Goal: Check status: Check status

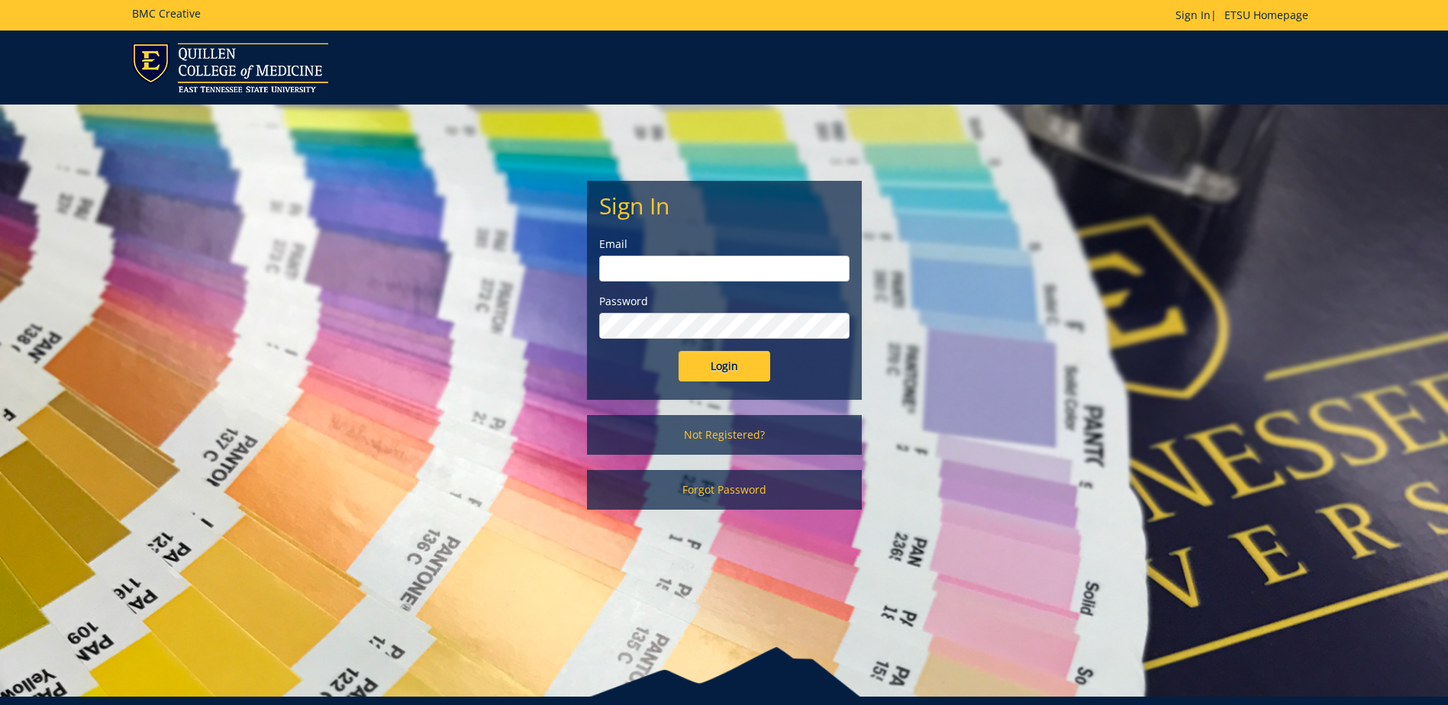
type input "[EMAIL_ADDRESS][DOMAIN_NAME]"
click at [713, 372] on input "Login" at bounding box center [725, 366] width 92 height 31
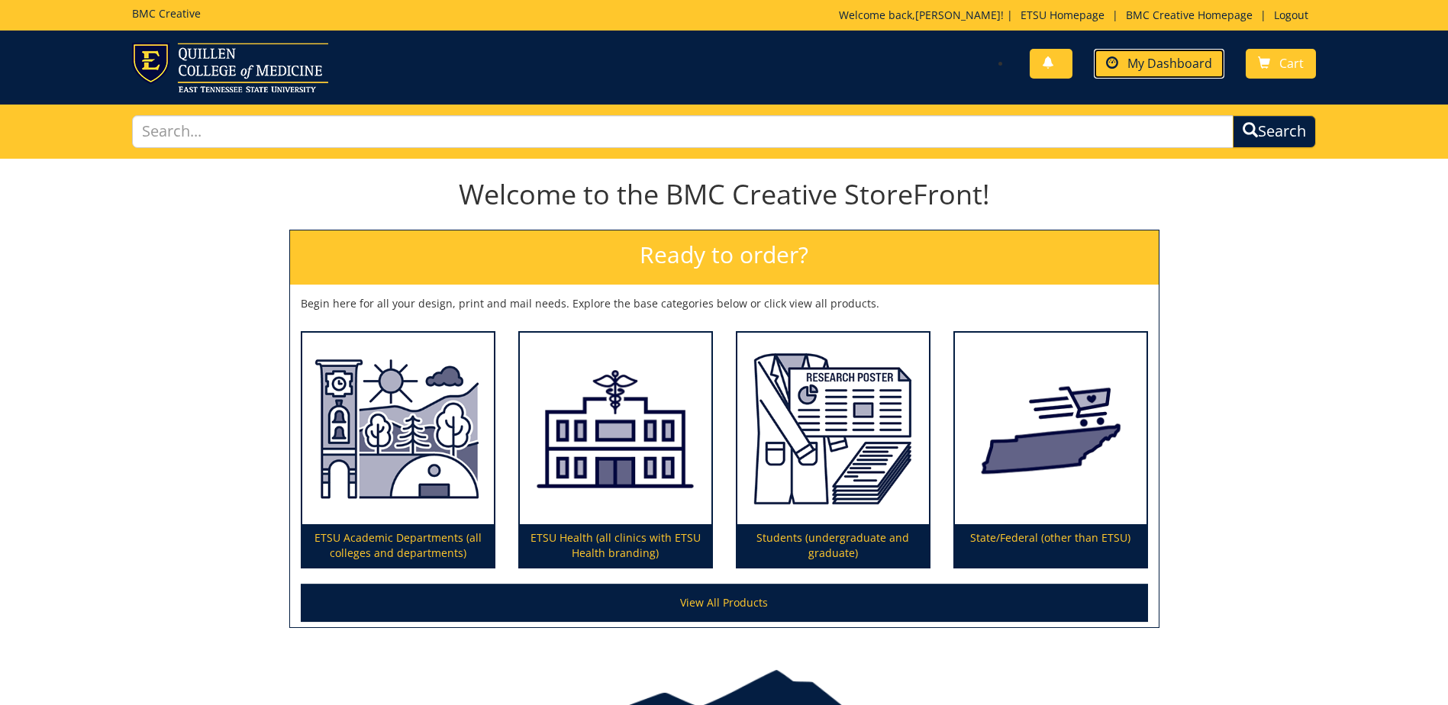
click at [1136, 60] on span "My Dashboard" at bounding box center [1169, 63] width 85 height 17
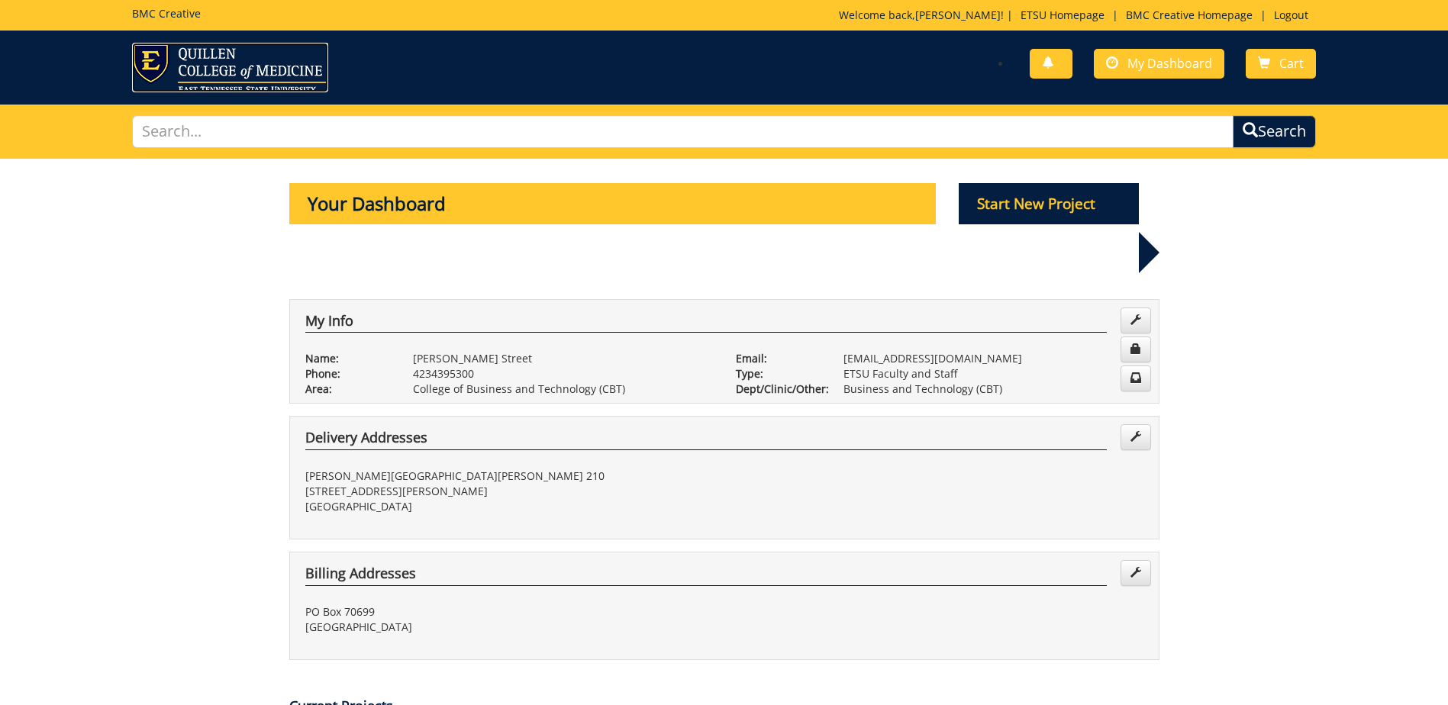
click at [190, 65] on img at bounding box center [230, 68] width 196 height 50
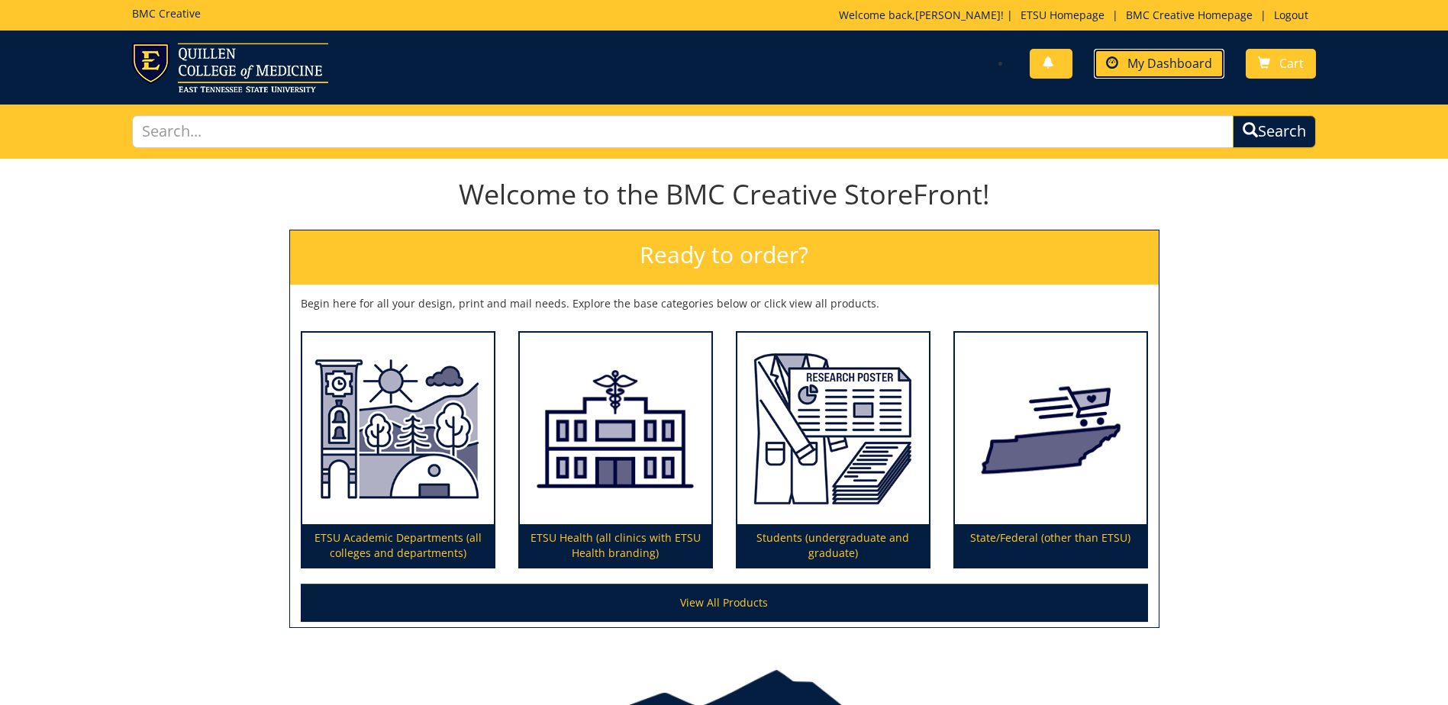
click at [1120, 56] on link "My Dashboard" at bounding box center [1159, 64] width 131 height 30
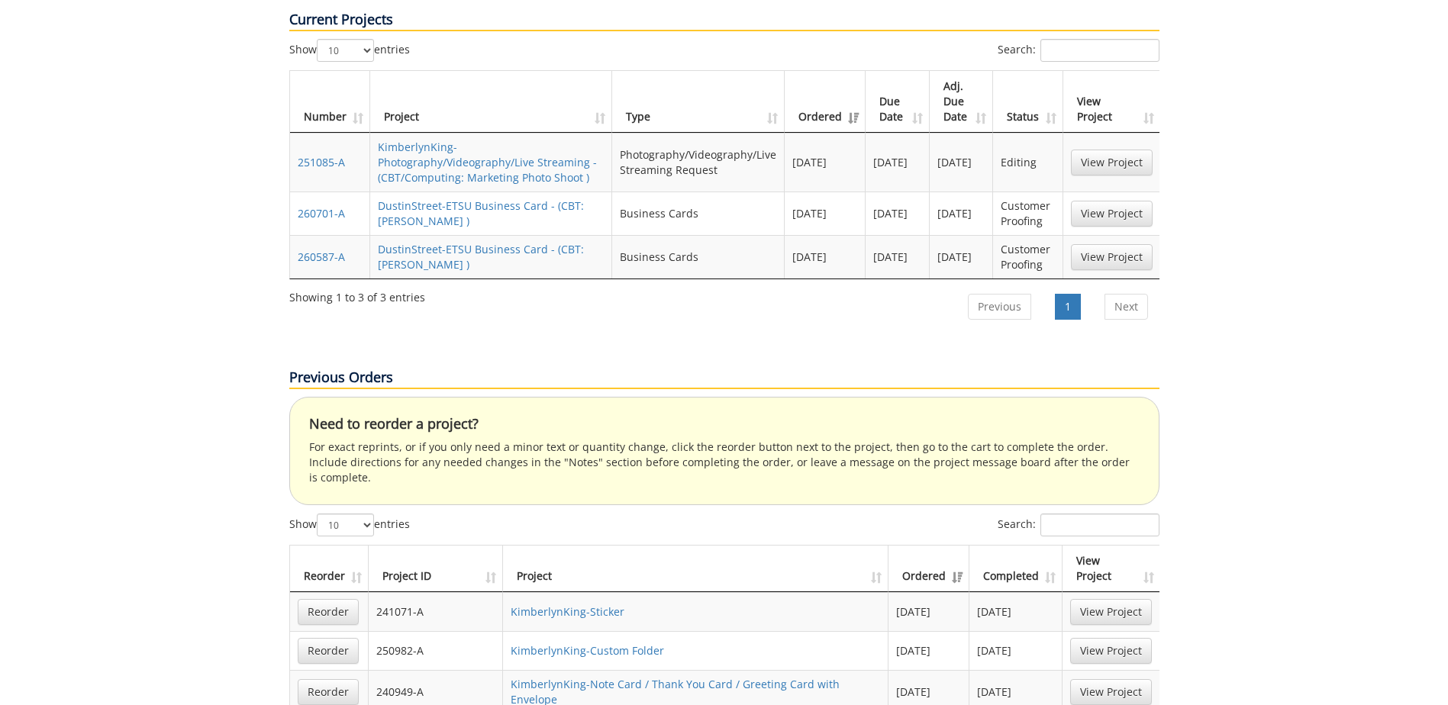
scroll to position [840, 0]
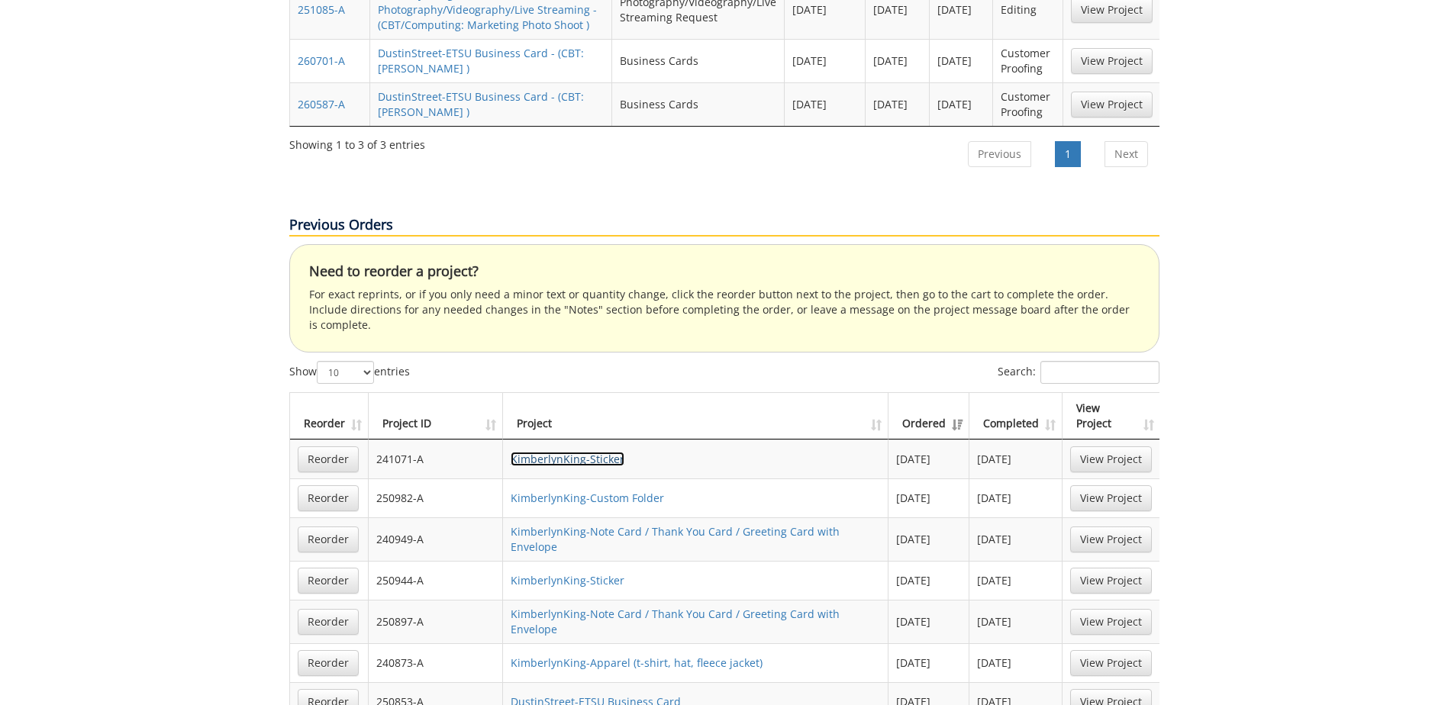
click at [584, 452] on link "KimberlynKing-Sticker" at bounding box center [568, 459] width 114 height 15
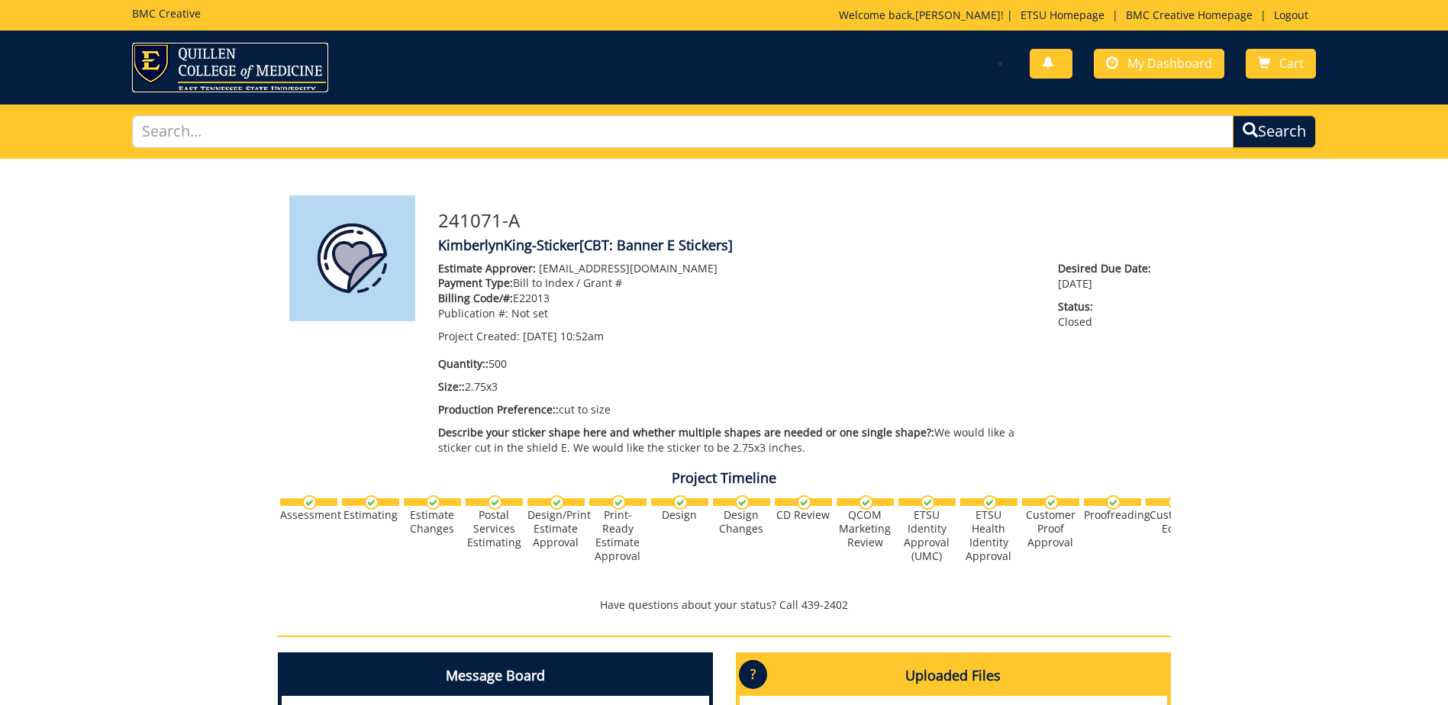
click at [201, 46] on img at bounding box center [230, 68] width 196 height 50
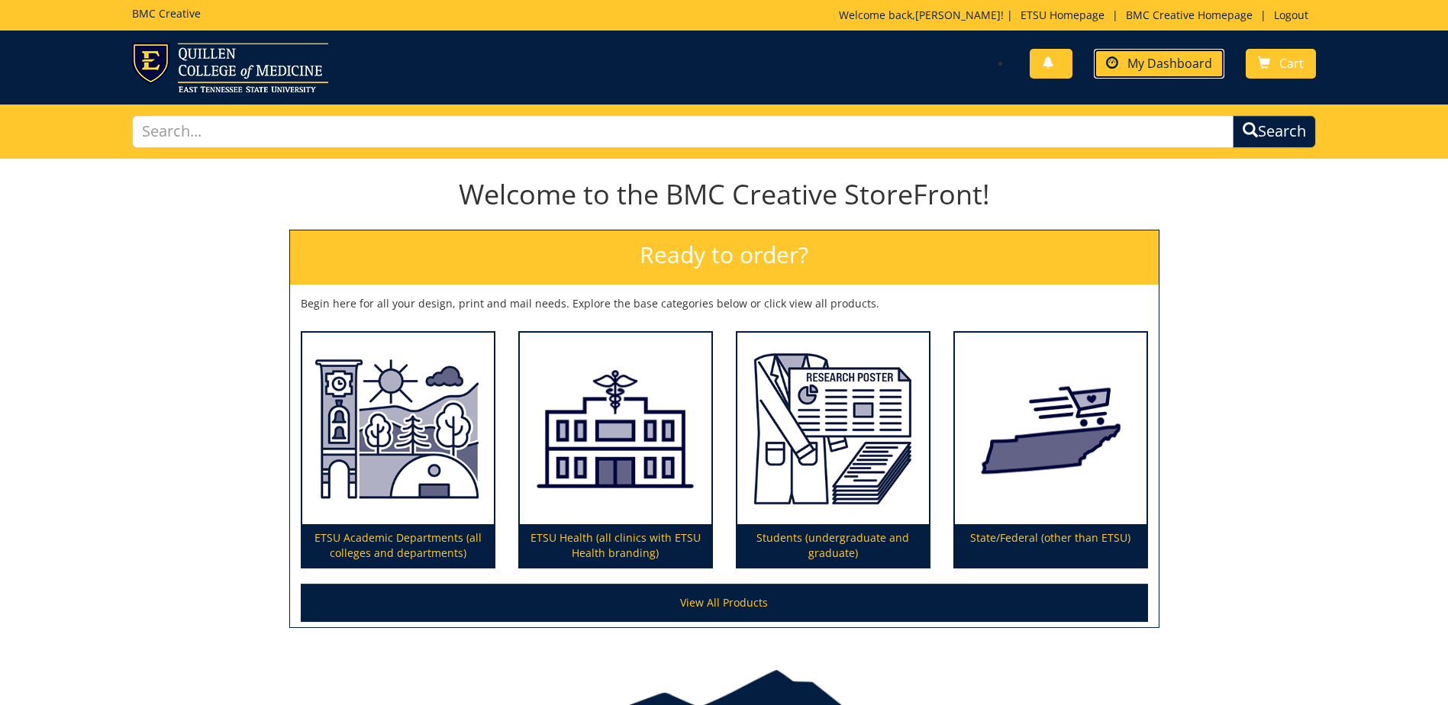
click at [1165, 60] on span "My Dashboard" at bounding box center [1169, 63] width 85 height 17
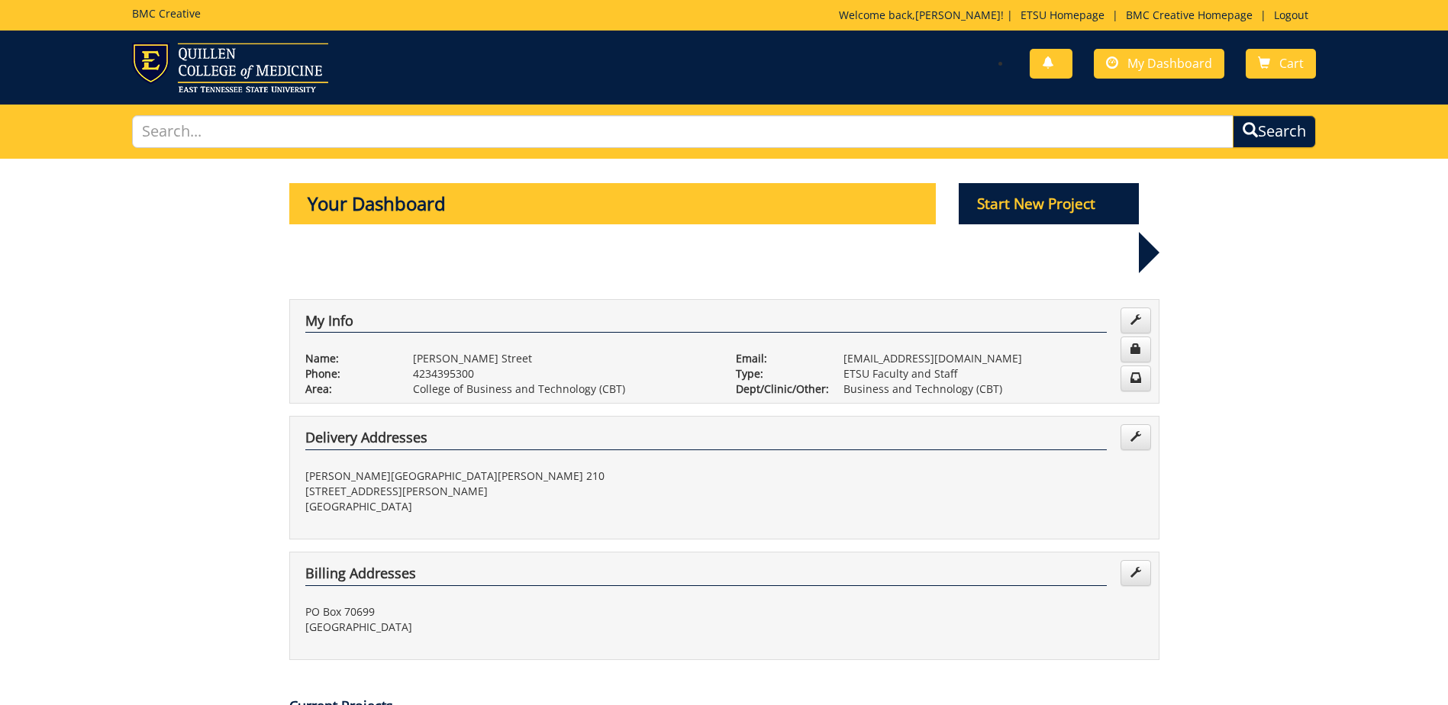
scroll to position [305, 0]
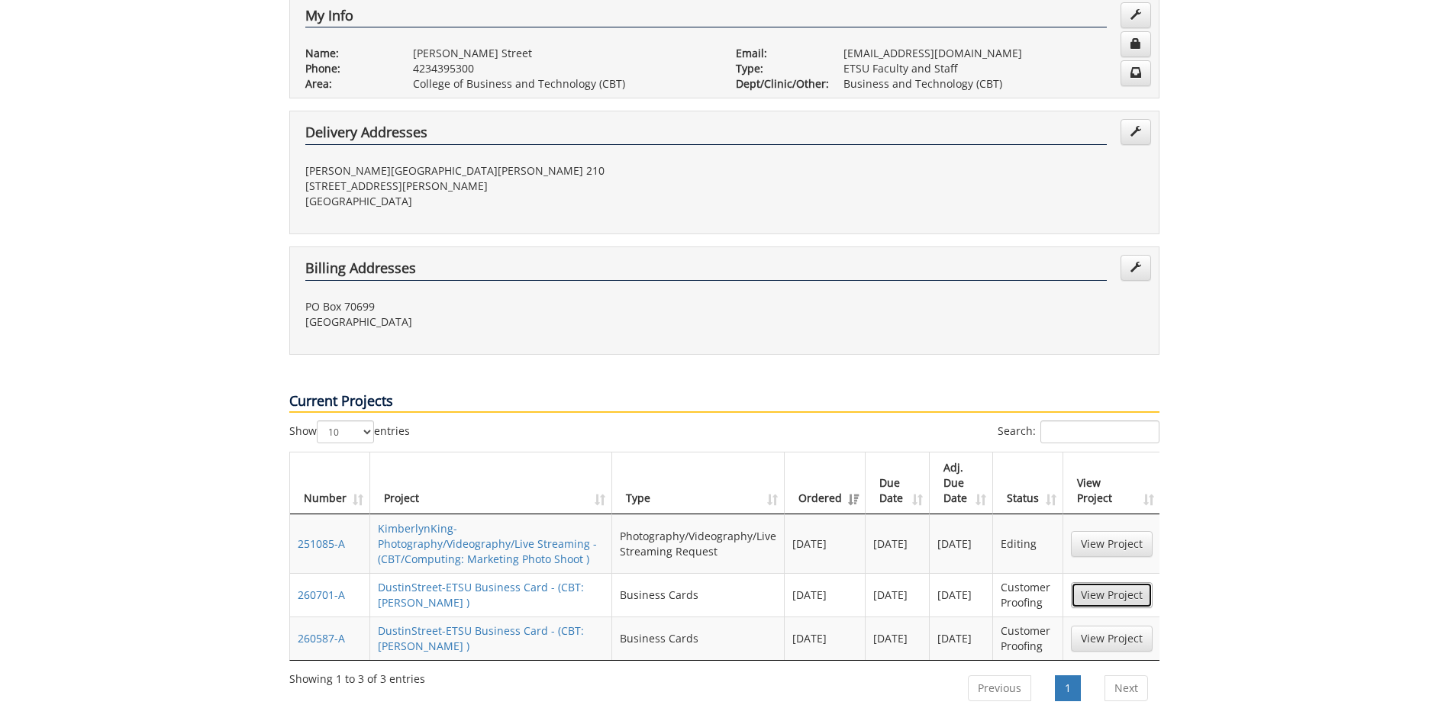
click at [1104, 582] on link "View Project" at bounding box center [1112, 595] width 82 height 26
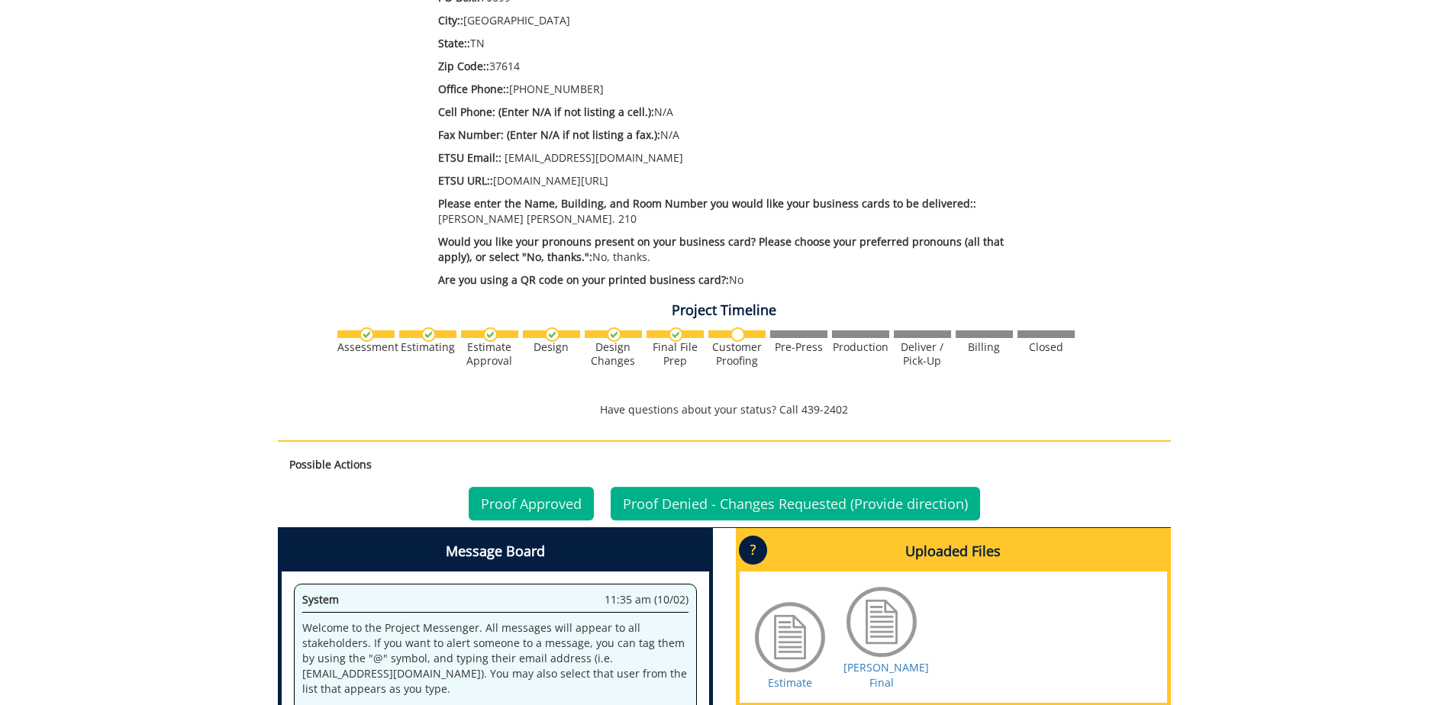
scroll to position [916, 0]
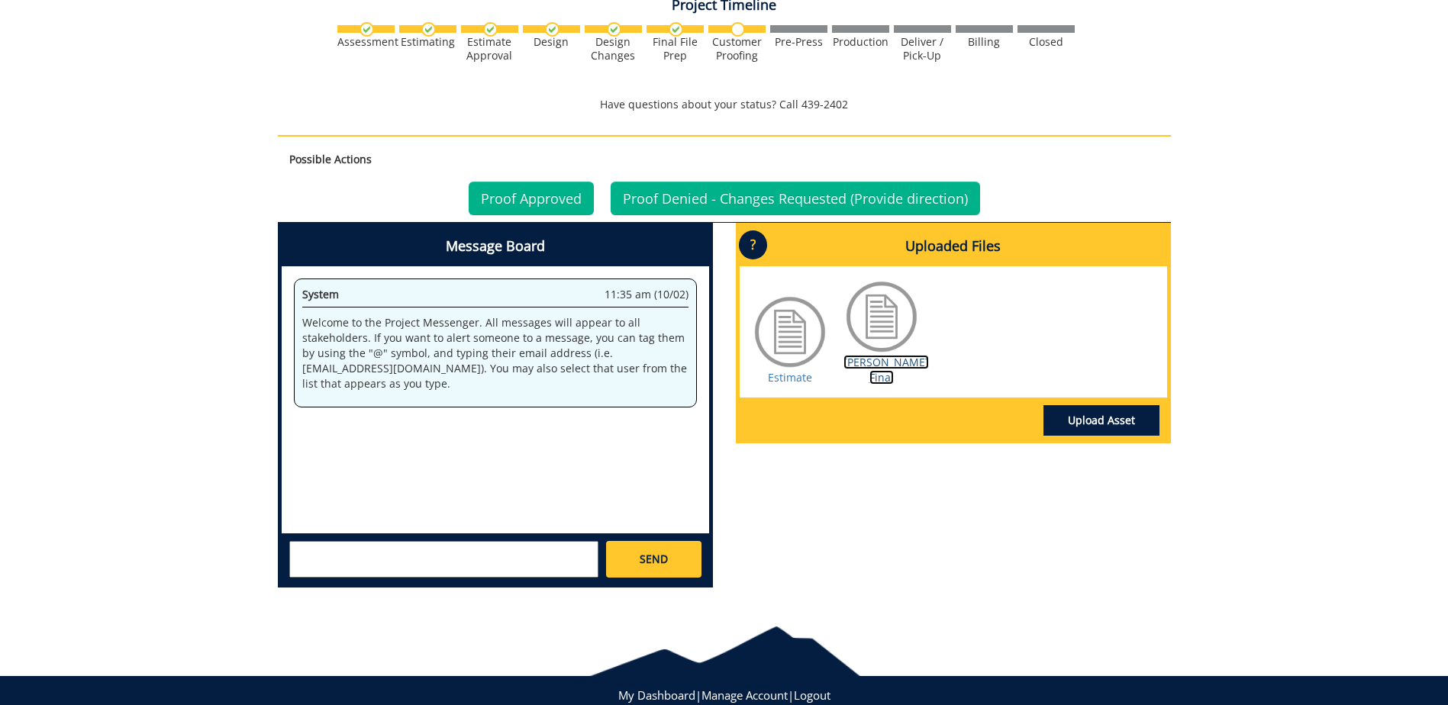
click at [875, 380] on link "[PERSON_NAME] Final" at bounding box center [885, 370] width 85 height 30
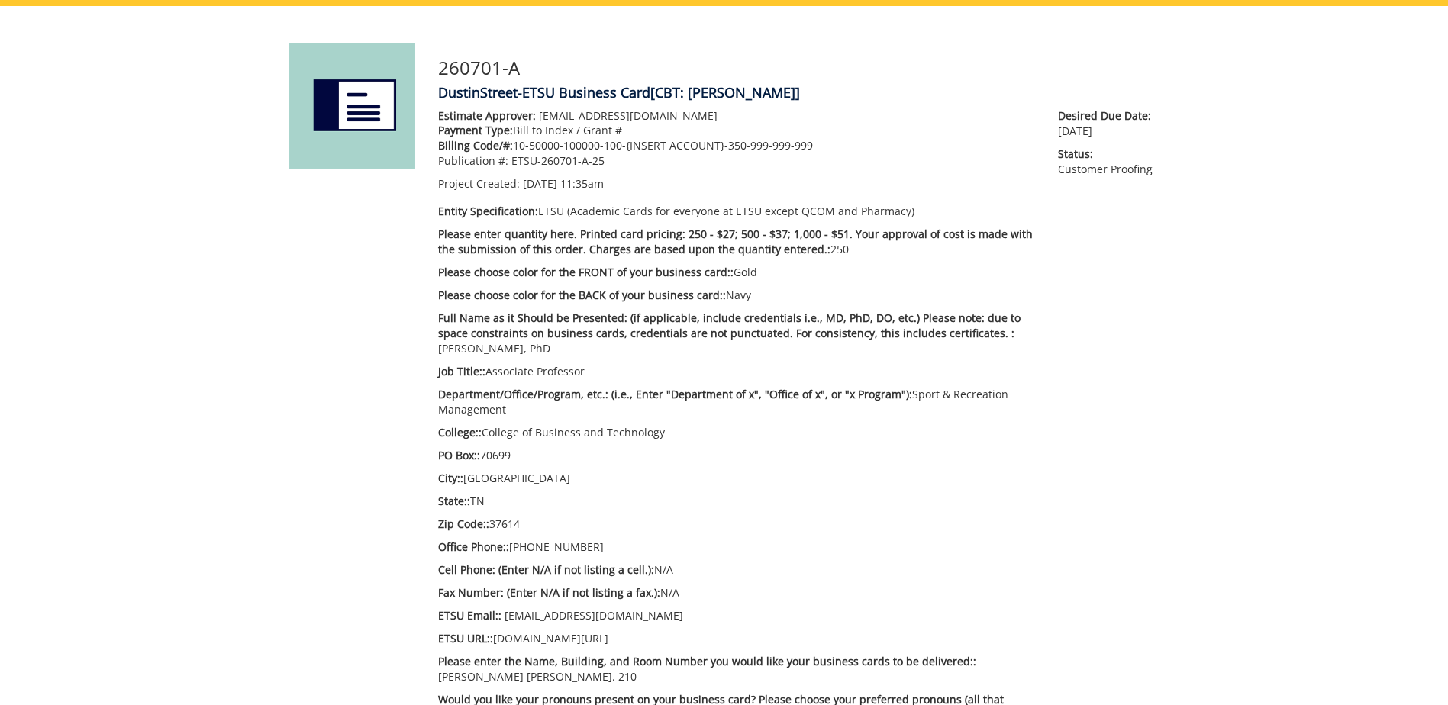
scroll to position [0, 0]
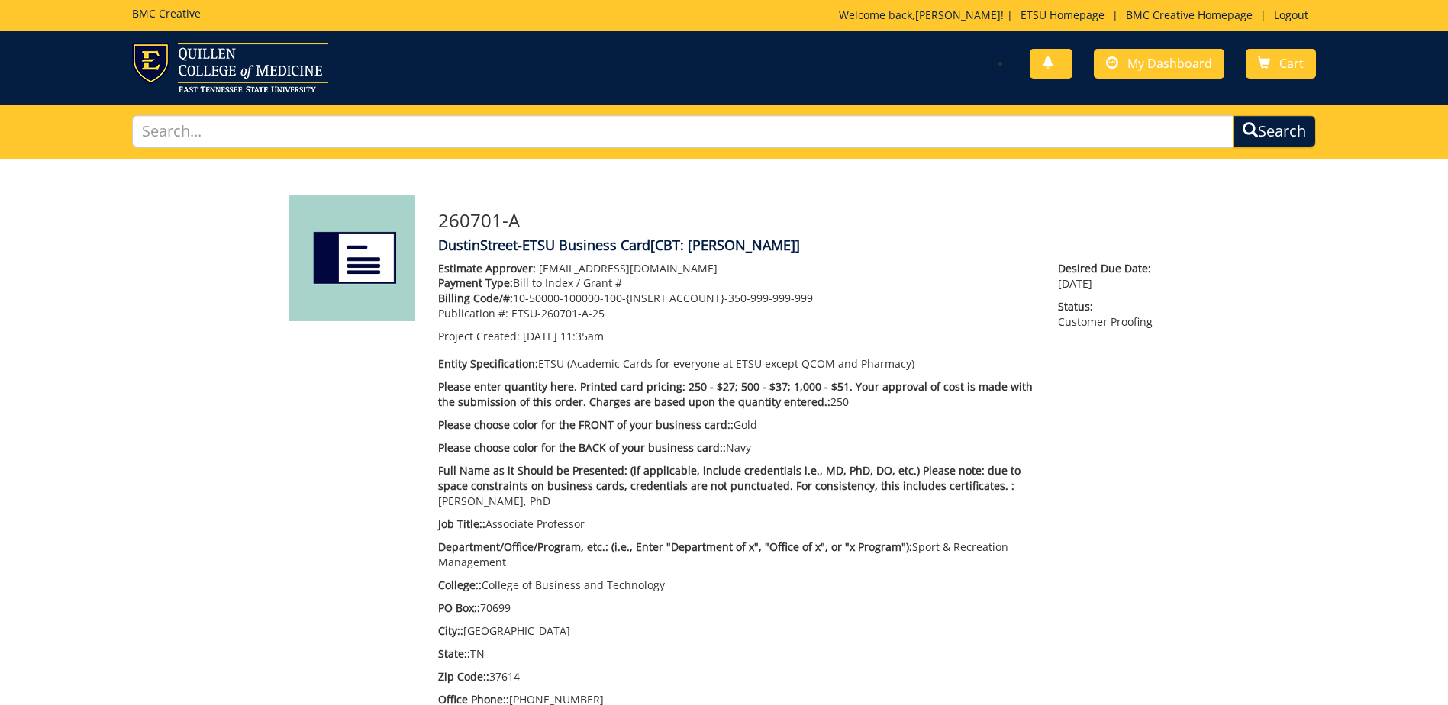
click at [1162, 47] on div "You have no new notifications My Dashboard Cart" at bounding box center [1025, 65] width 603 height 44
click at [1150, 63] on span "My Dashboard" at bounding box center [1169, 63] width 85 height 17
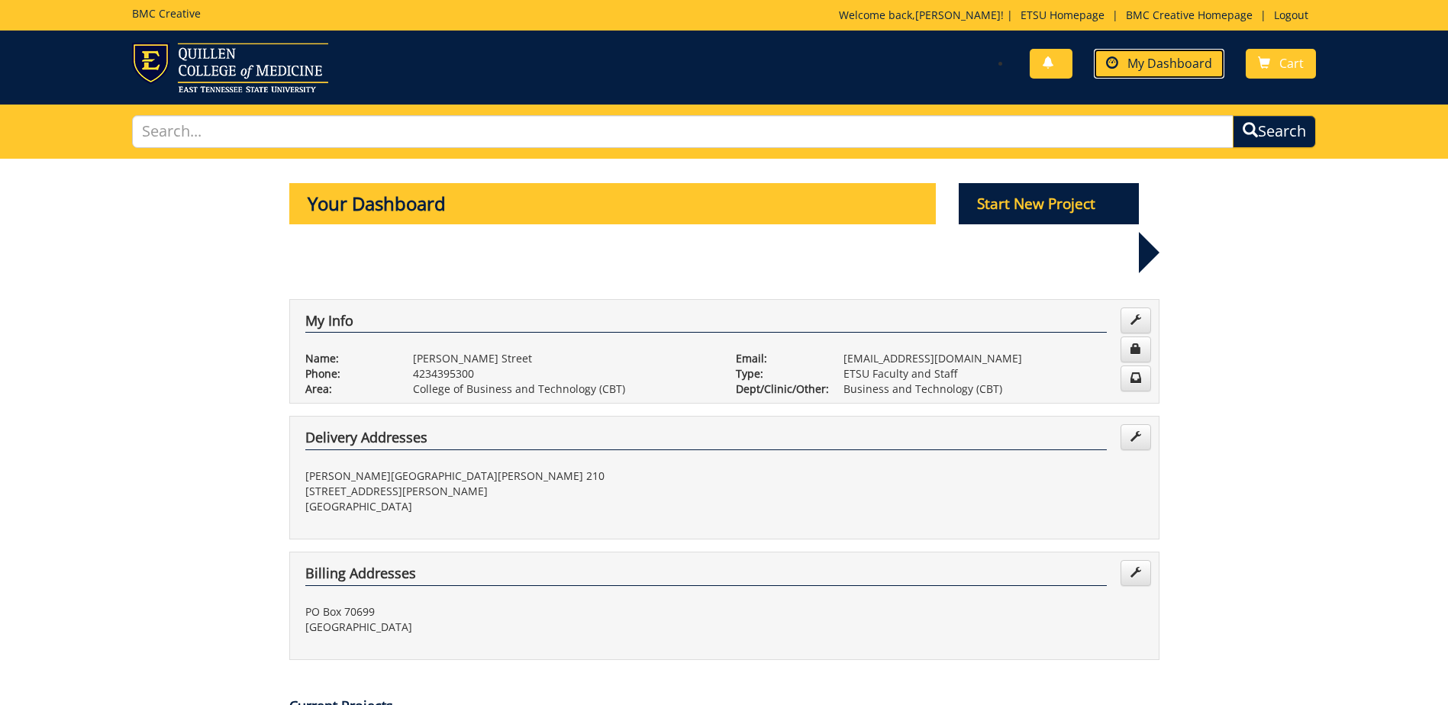
click at [1112, 52] on link "My Dashboard" at bounding box center [1159, 64] width 131 height 30
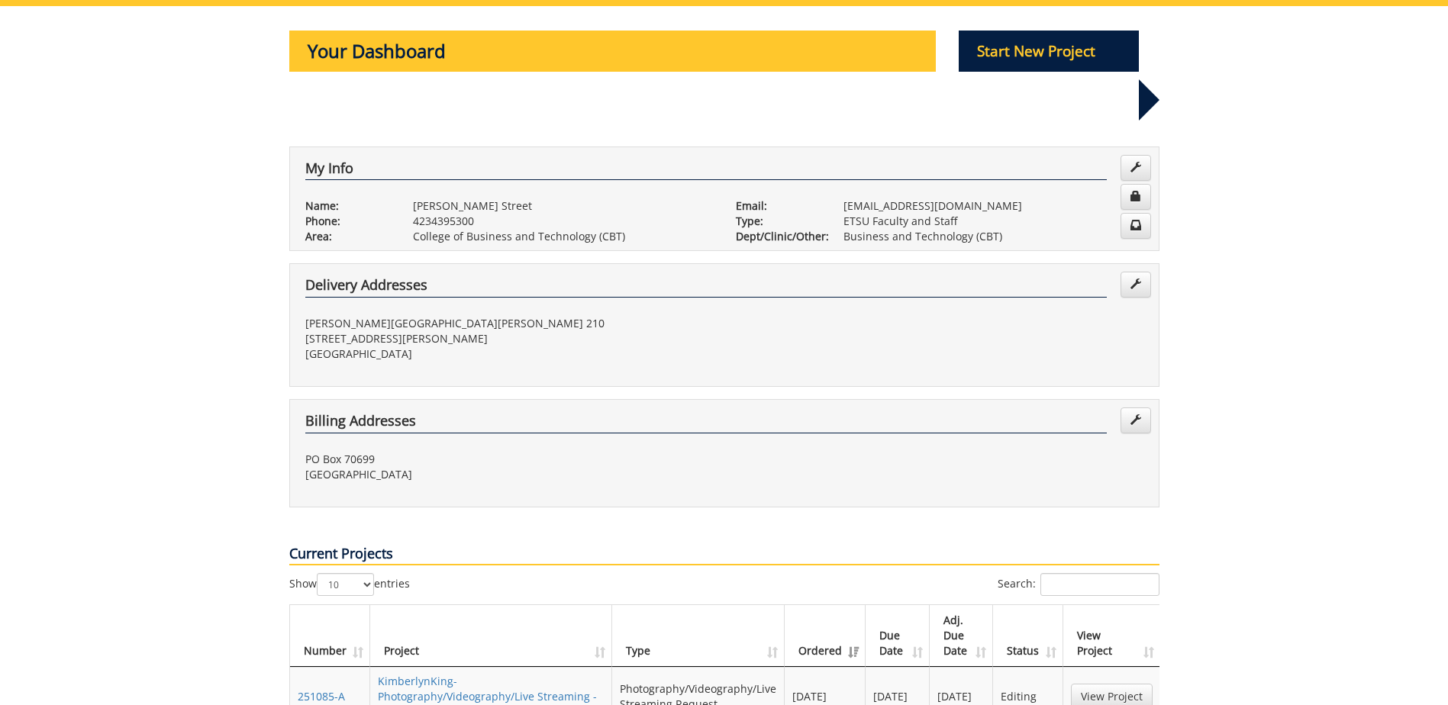
scroll to position [382, 0]
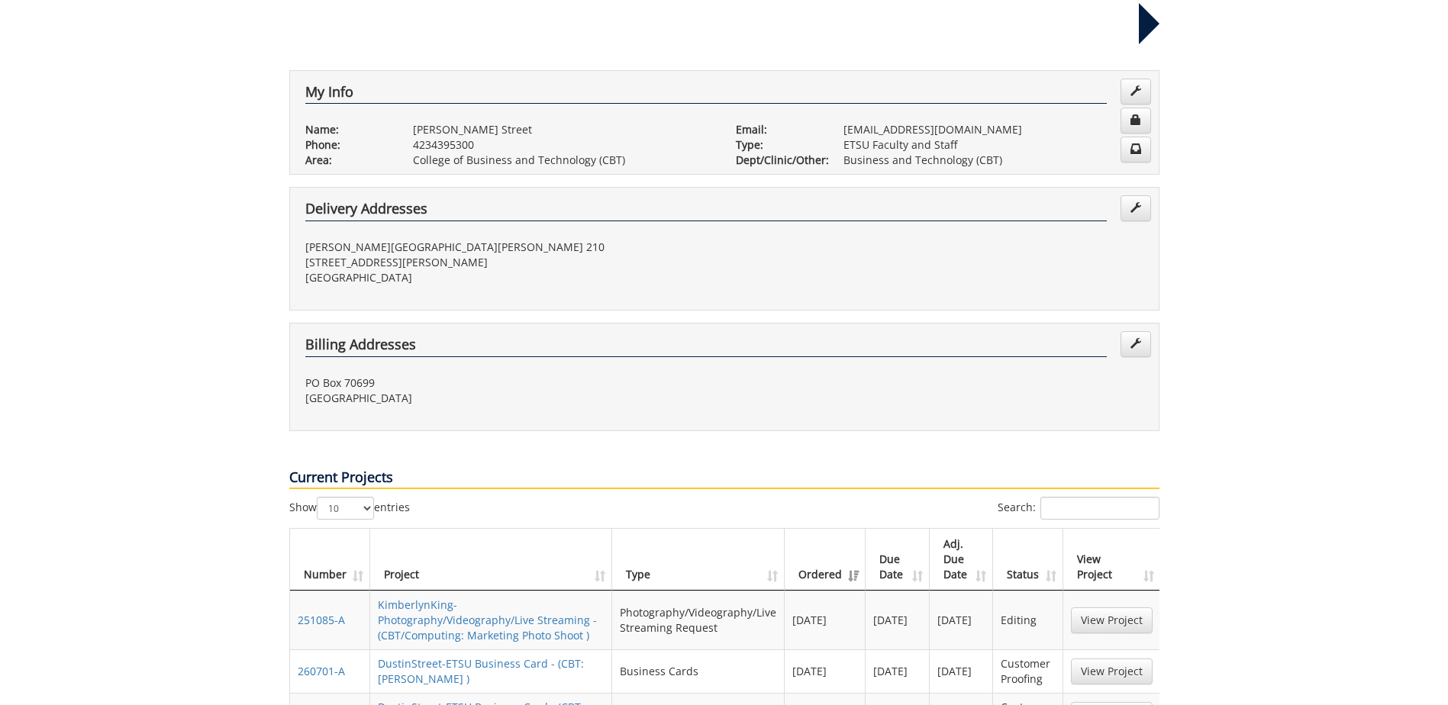
scroll to position [458, 0]
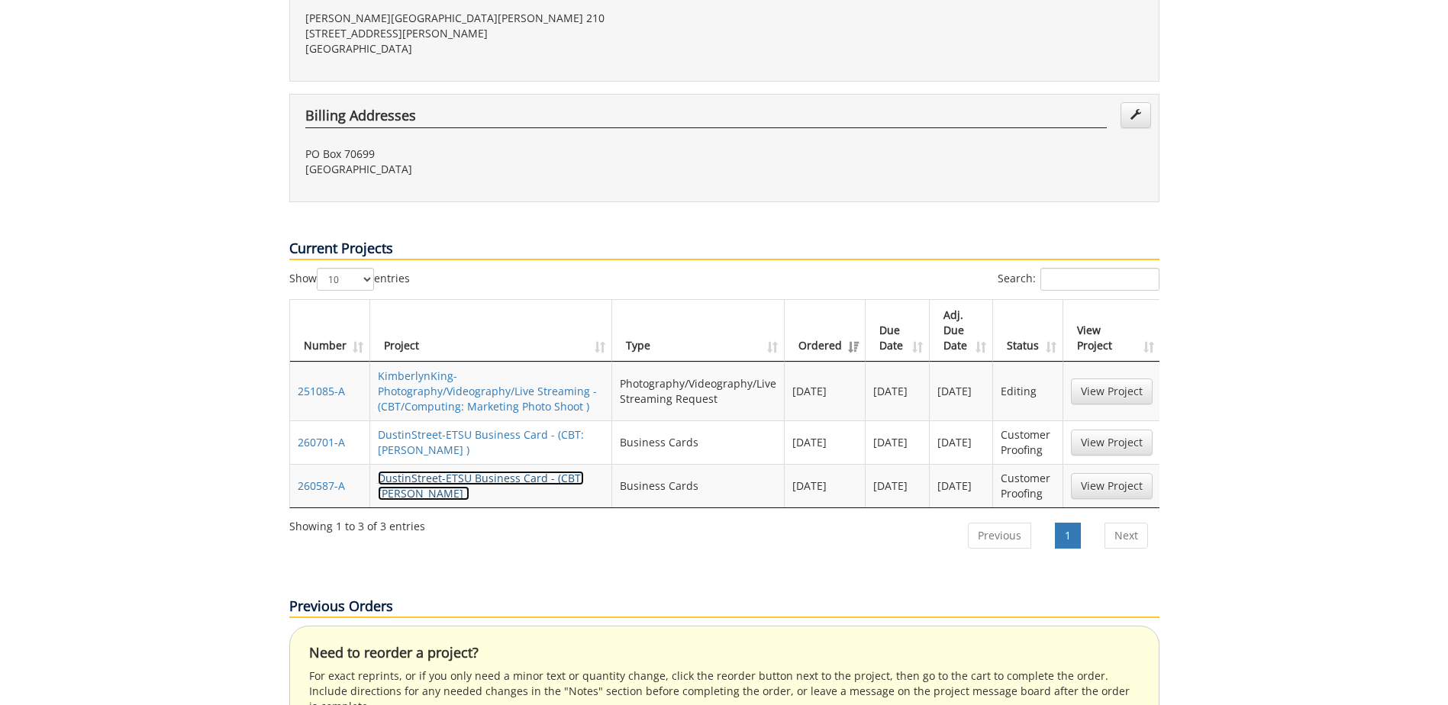
click at [421, 471] on link "DustinStreet-ETSU Business Card - (CBT: Stephens BC )" at bounding box center [481, 486] width 206 height 30
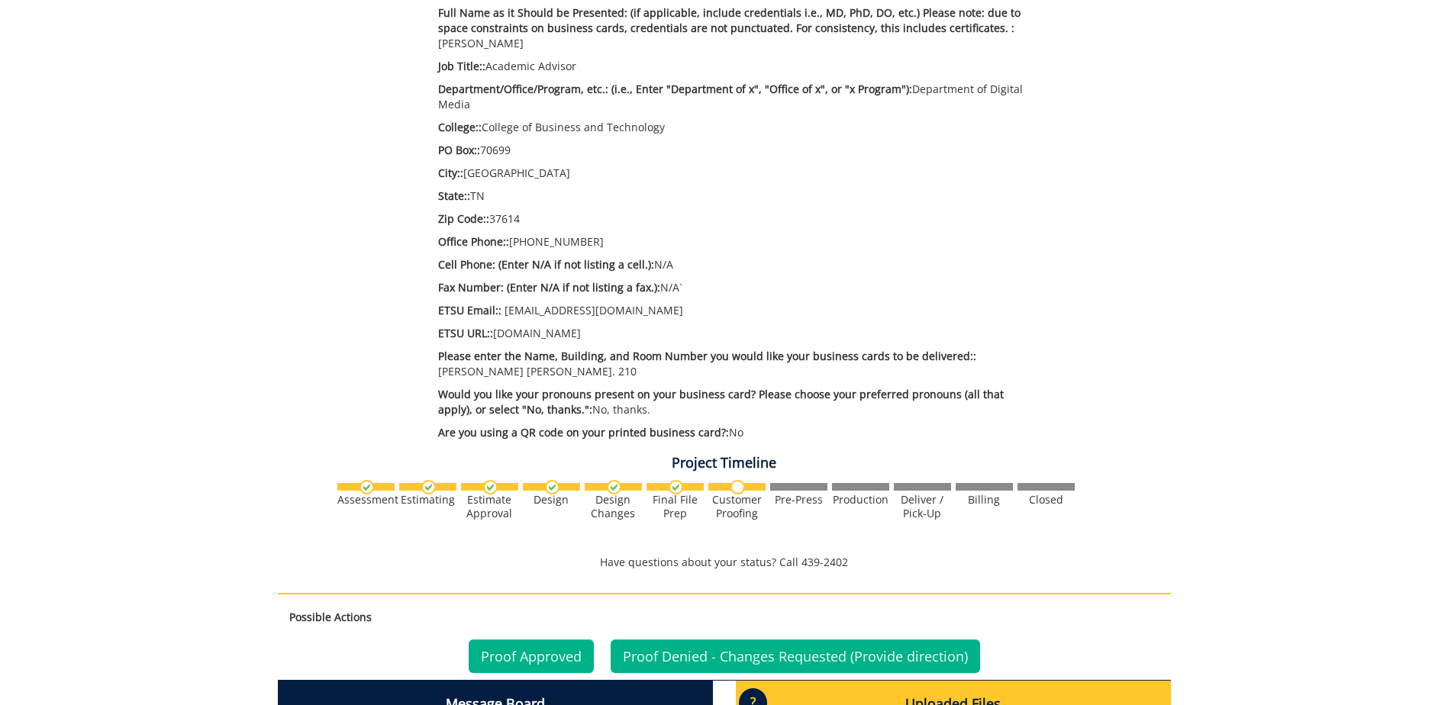
scroll to position [840, 0]
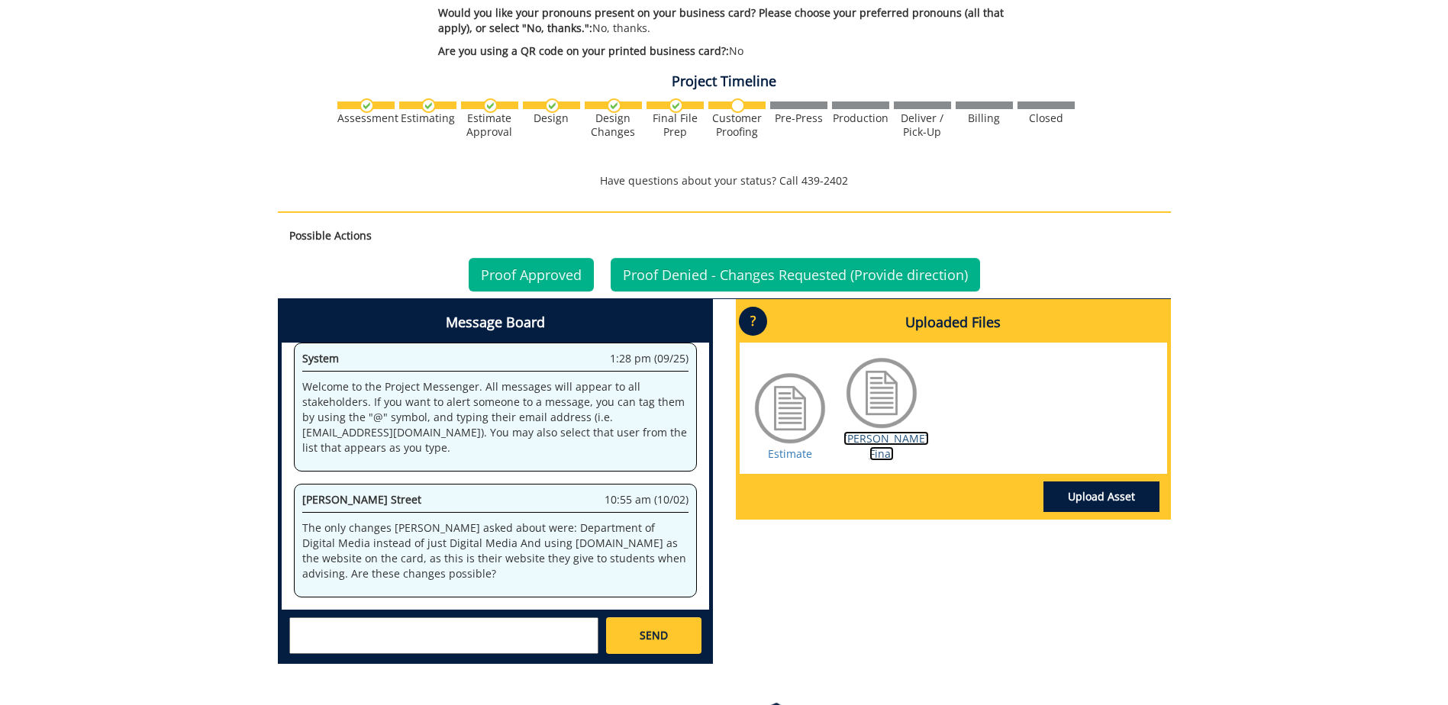
click at [888, 442] on link "[PERSON_NAME] Final" at bounding box center [885, 446] width 85 height 30
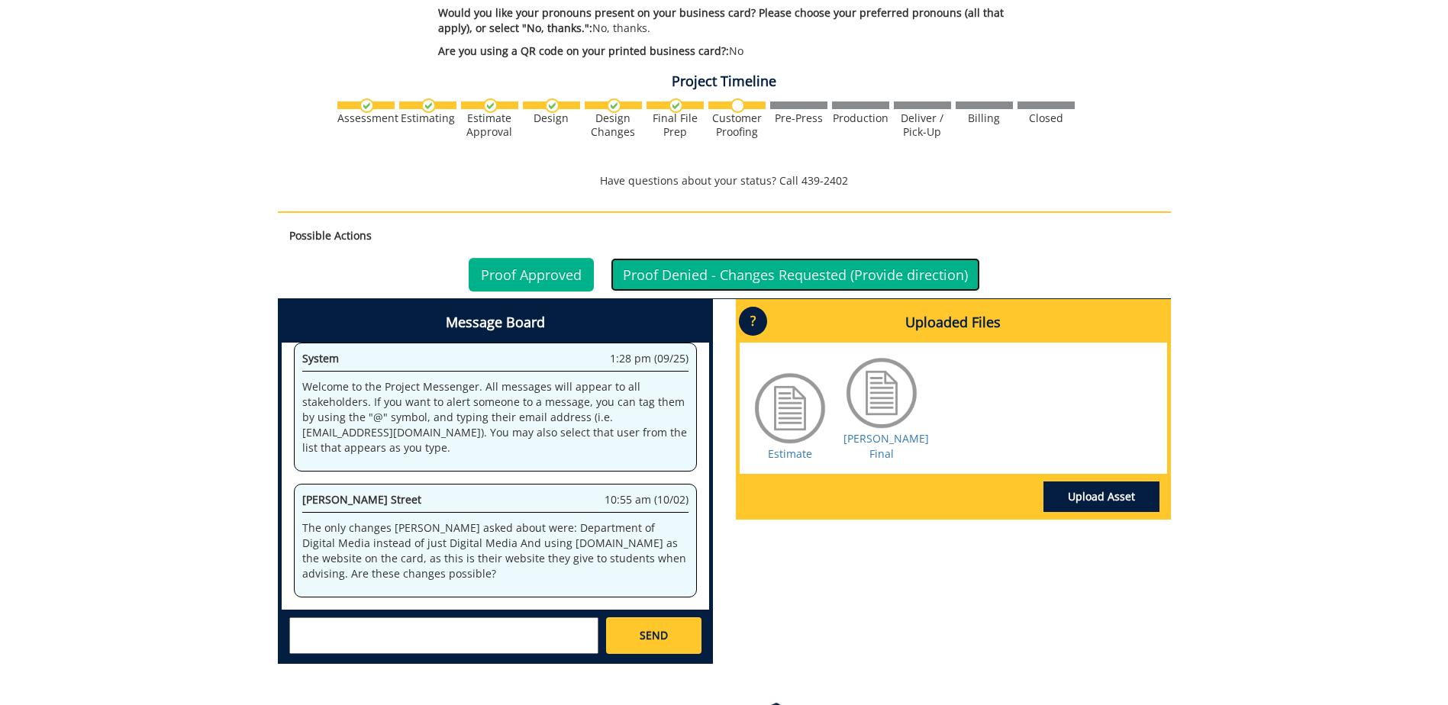
click at [739, 279] on link "Proof Denied - Changes Requested (Provide direction)" at bounding box center [795, 275] width 369 height 34
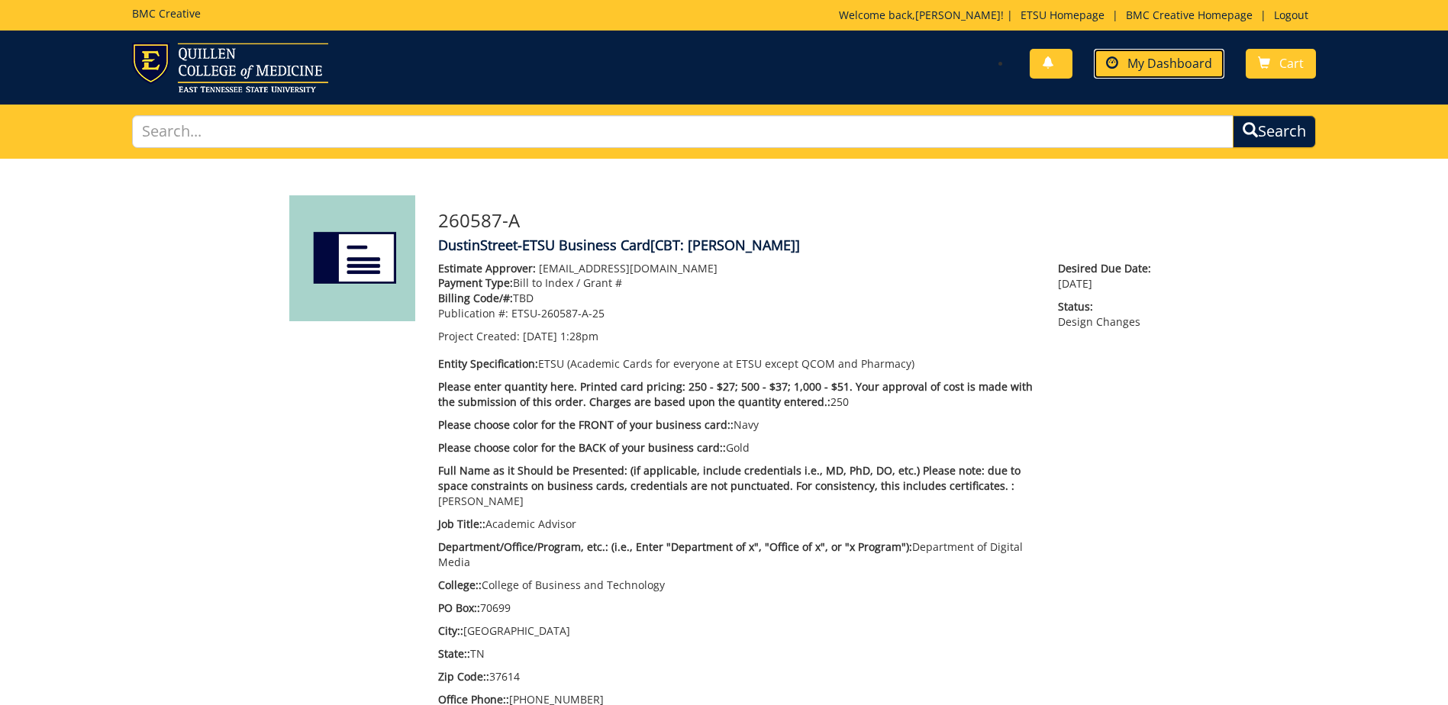
click at [1146, 66] on span "My Dashboard" at bounding box center [1169, 63] width 85 height 17
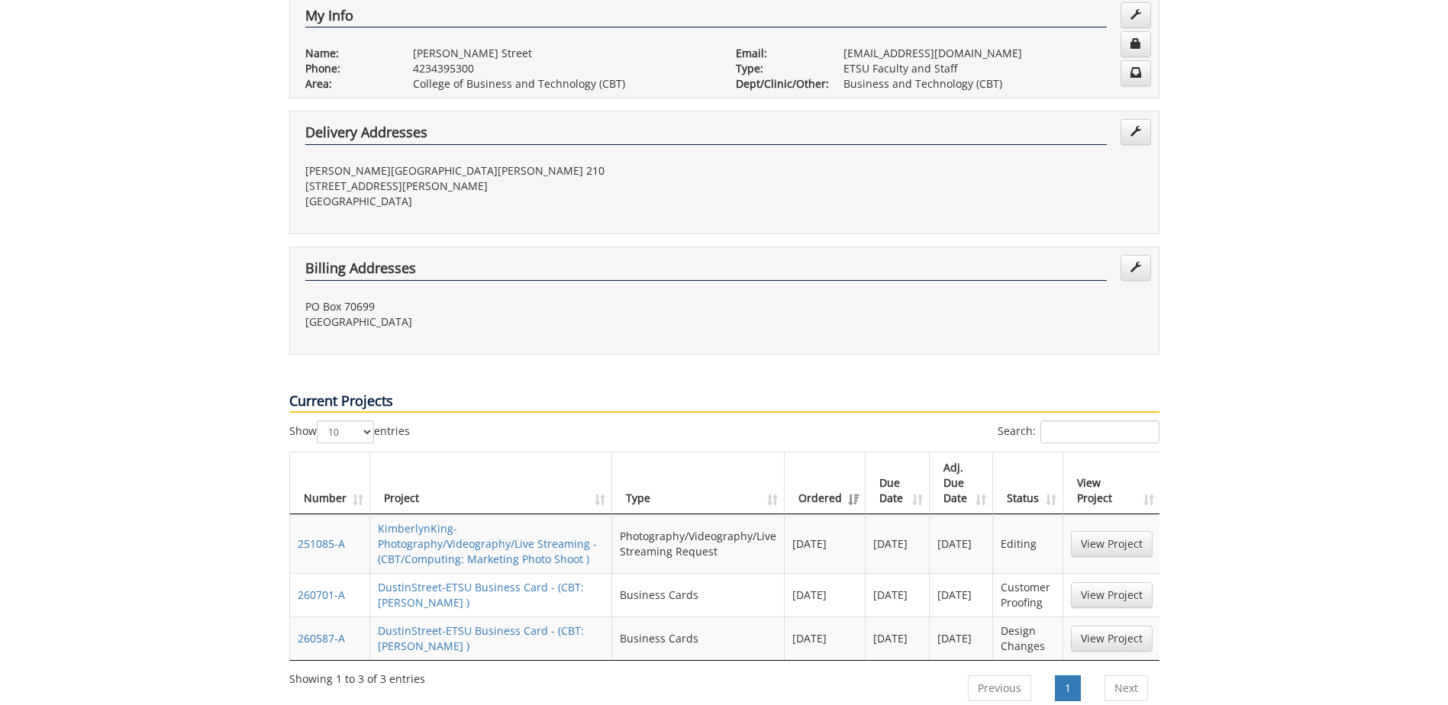
scroll to position [611, 0]
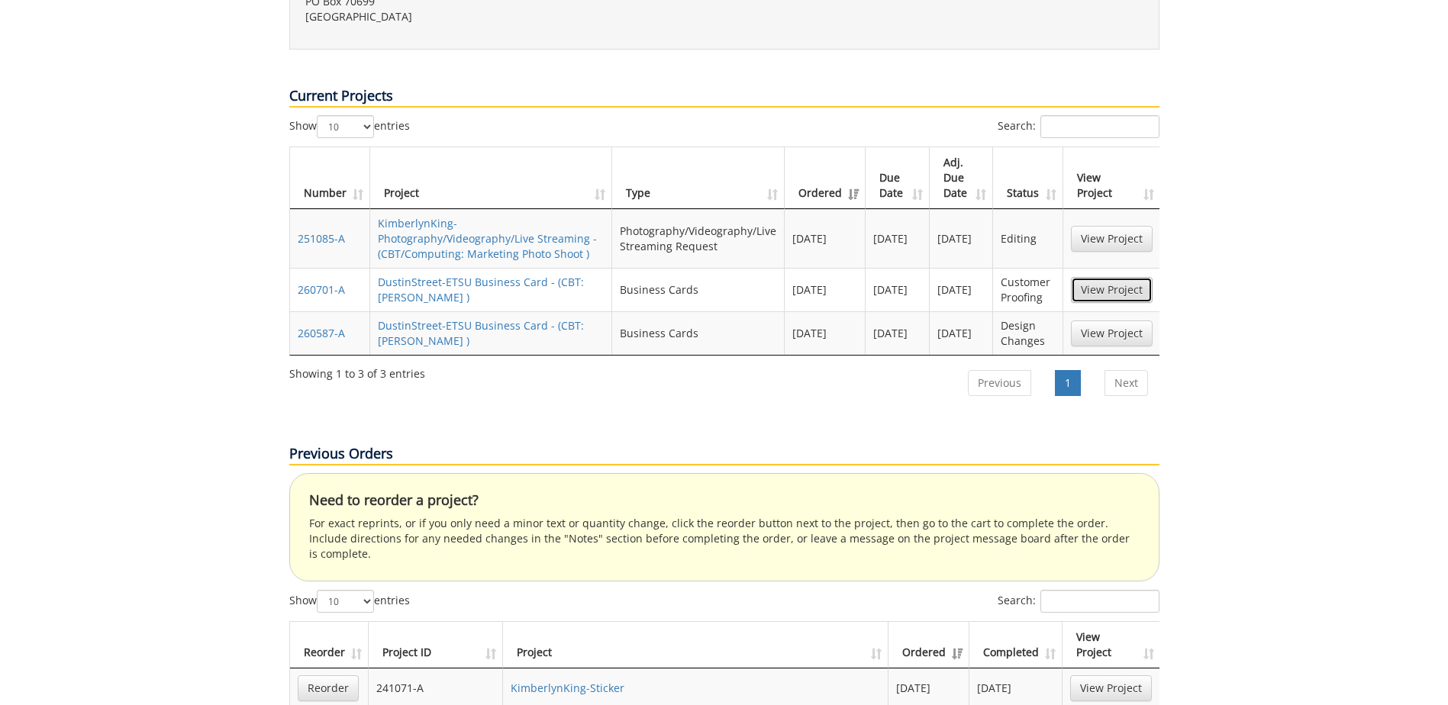
click at [1091, 277] on link "View Project" at bounding box center [1112, 290] width 82 height 26
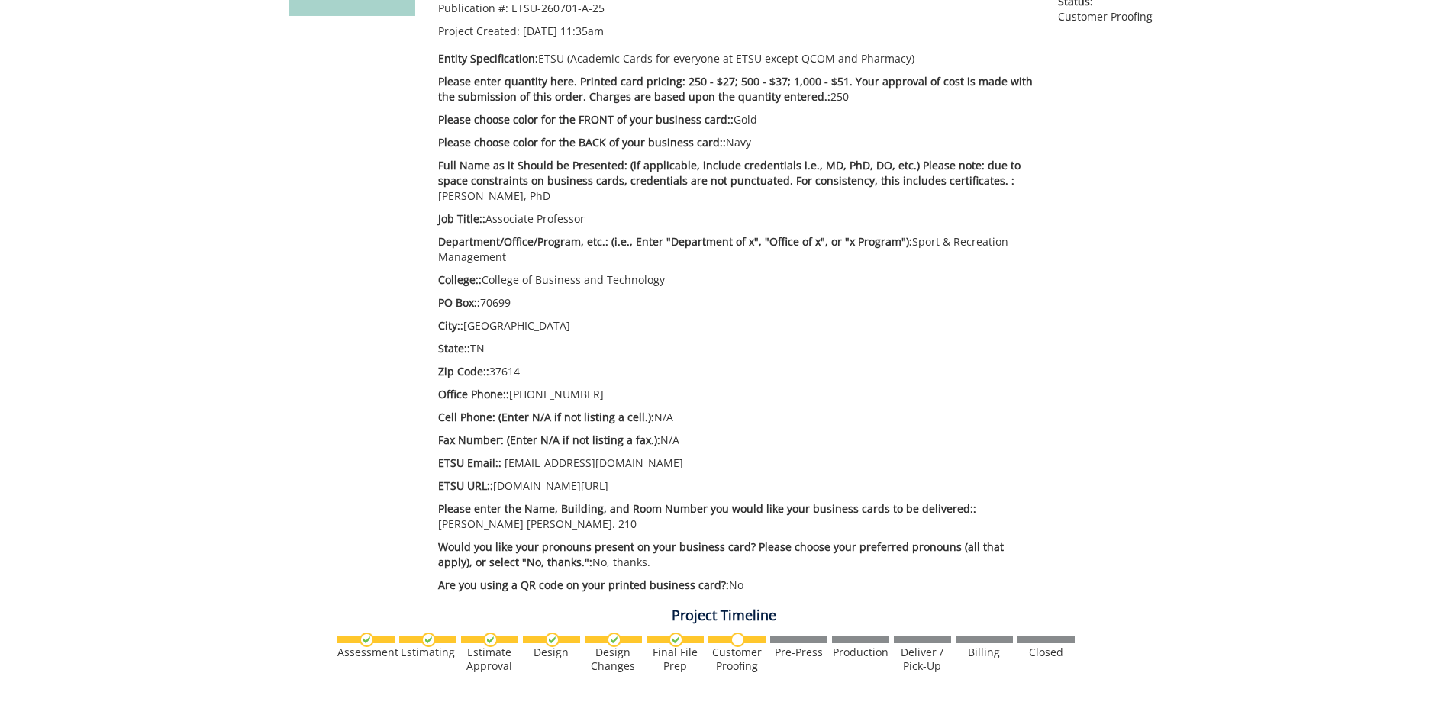
scroll to position [687, 0]
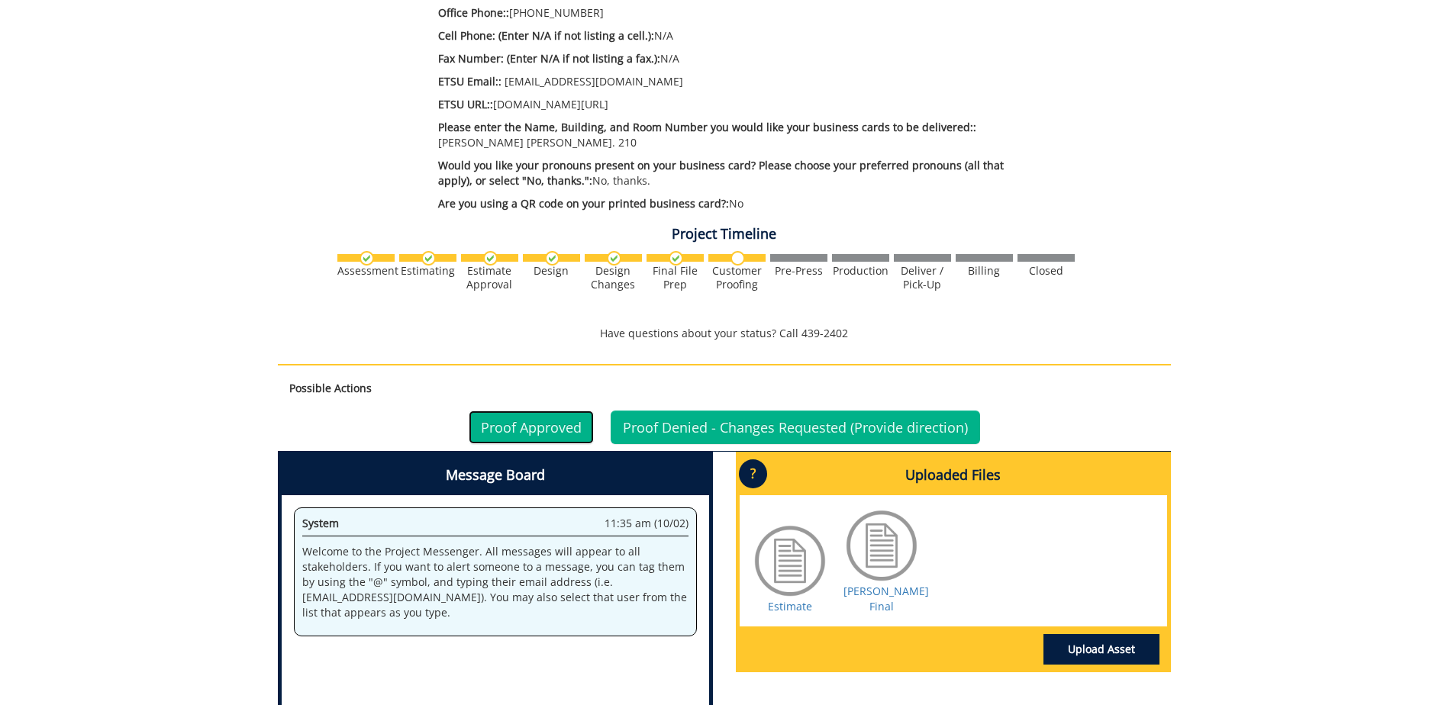
click at [536, 423] on link "Proof Approved" at bounding box center [531, 428] width 125 height 34
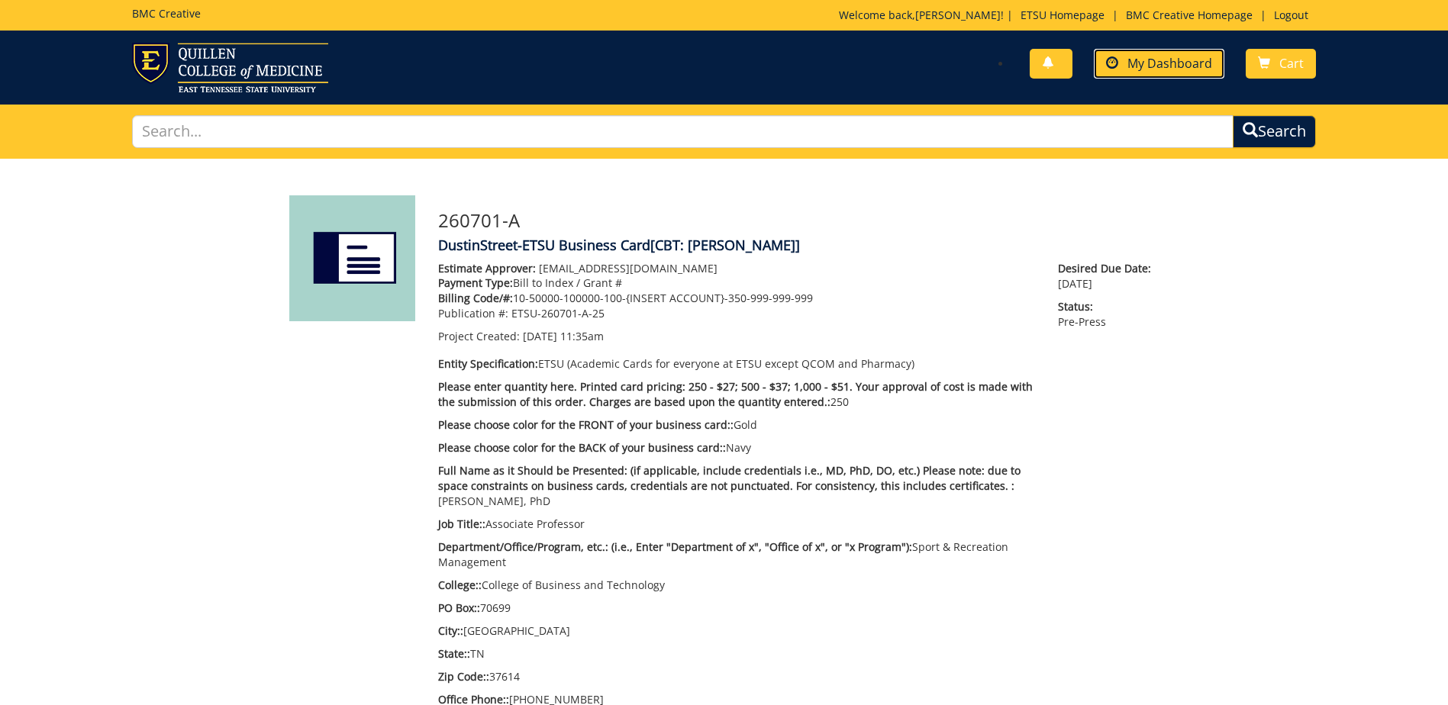
click at [1147, 63] on span "My Dashboard" at bounding box center [1169, 63] width 85 height 17
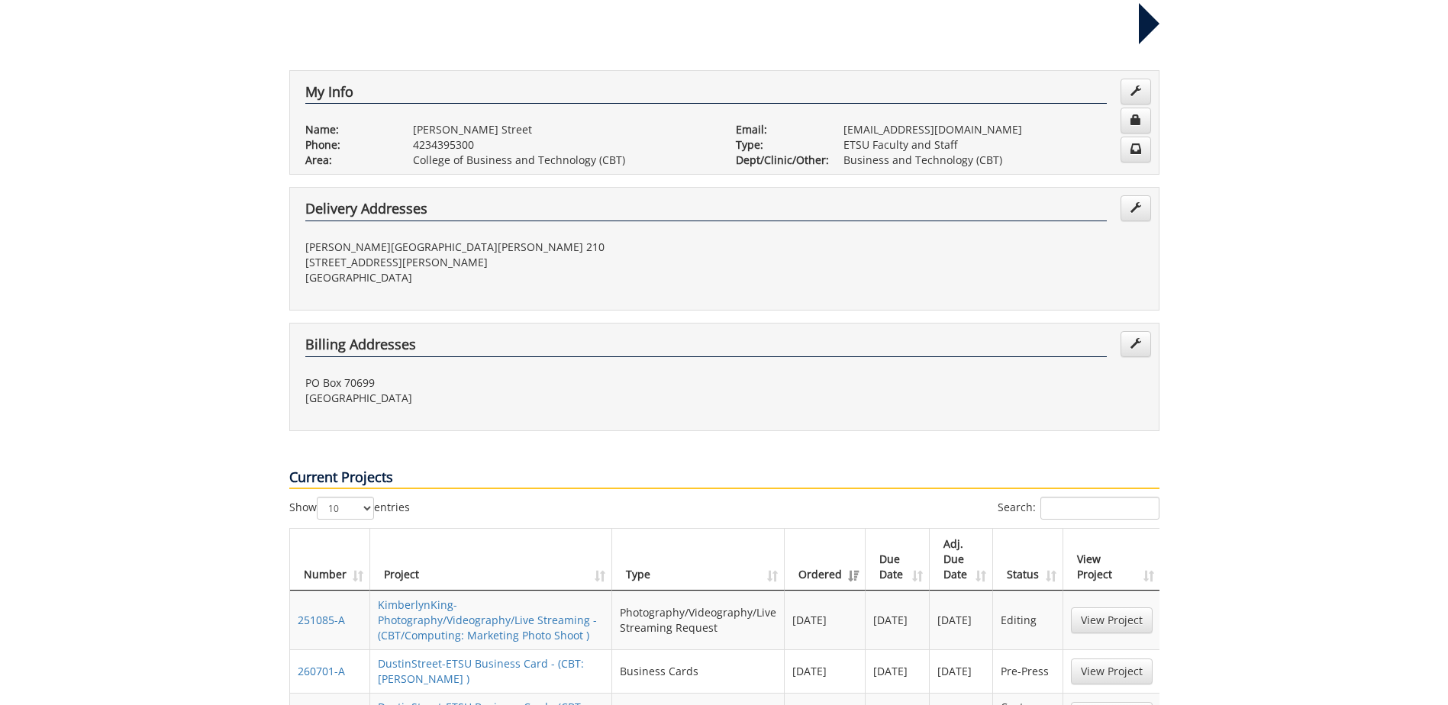
scroll to position [458, 0]
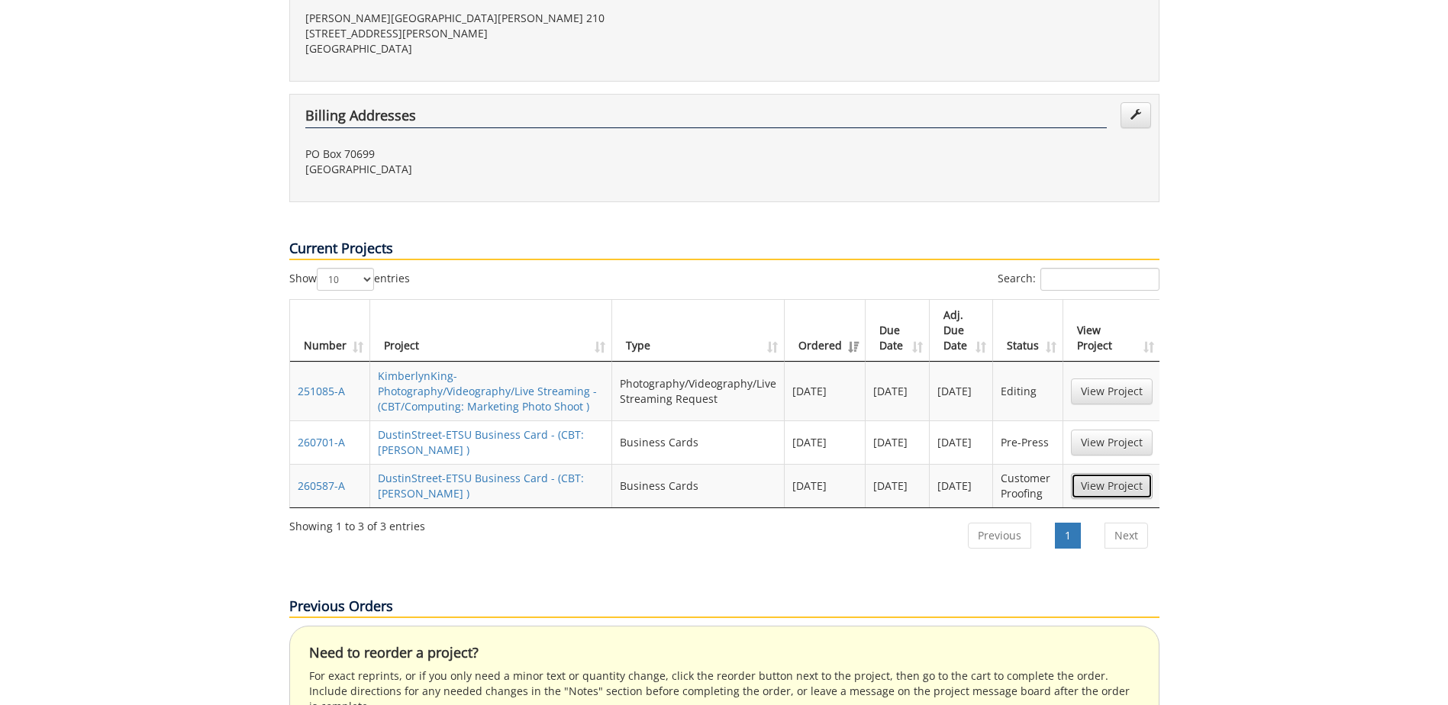
click at [1109, 473] on link "View Project" at bounding box center [1112, 486] width 82 height 26
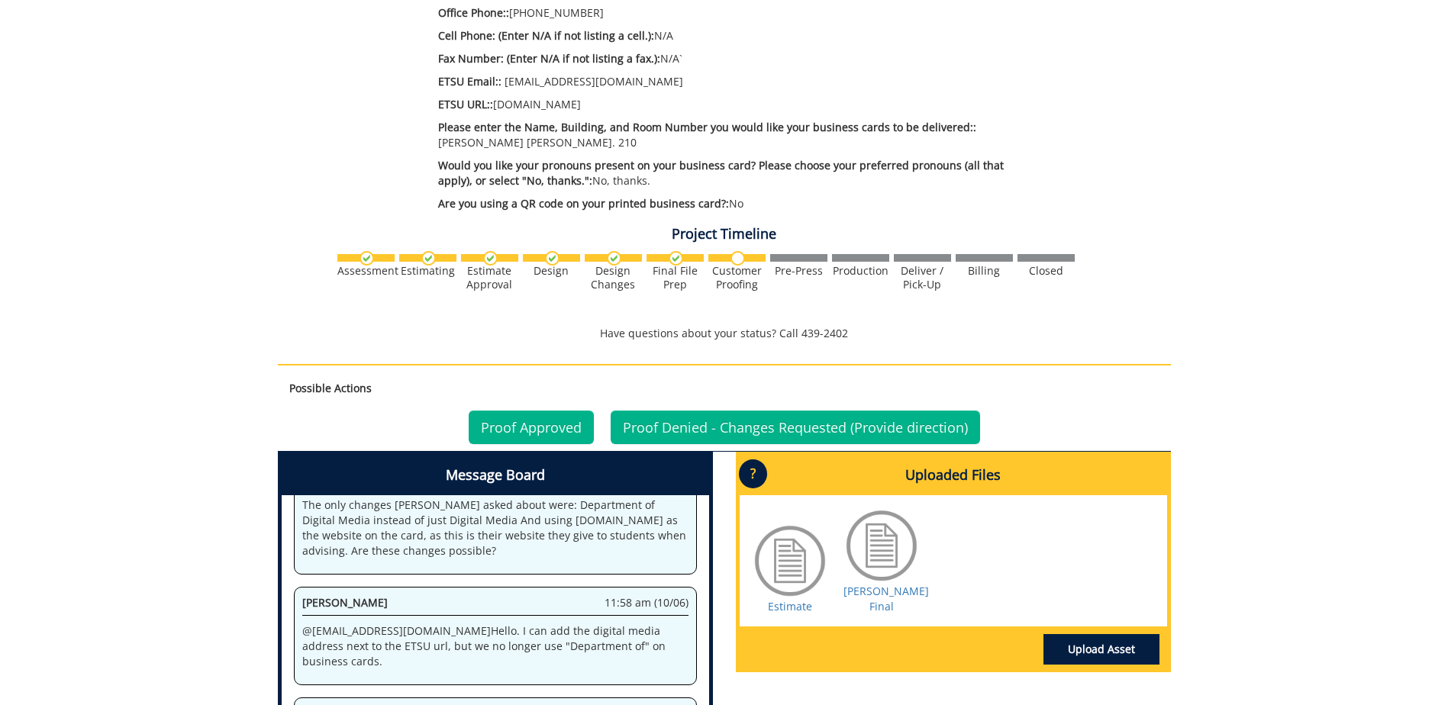
scroll to position [959, 0]
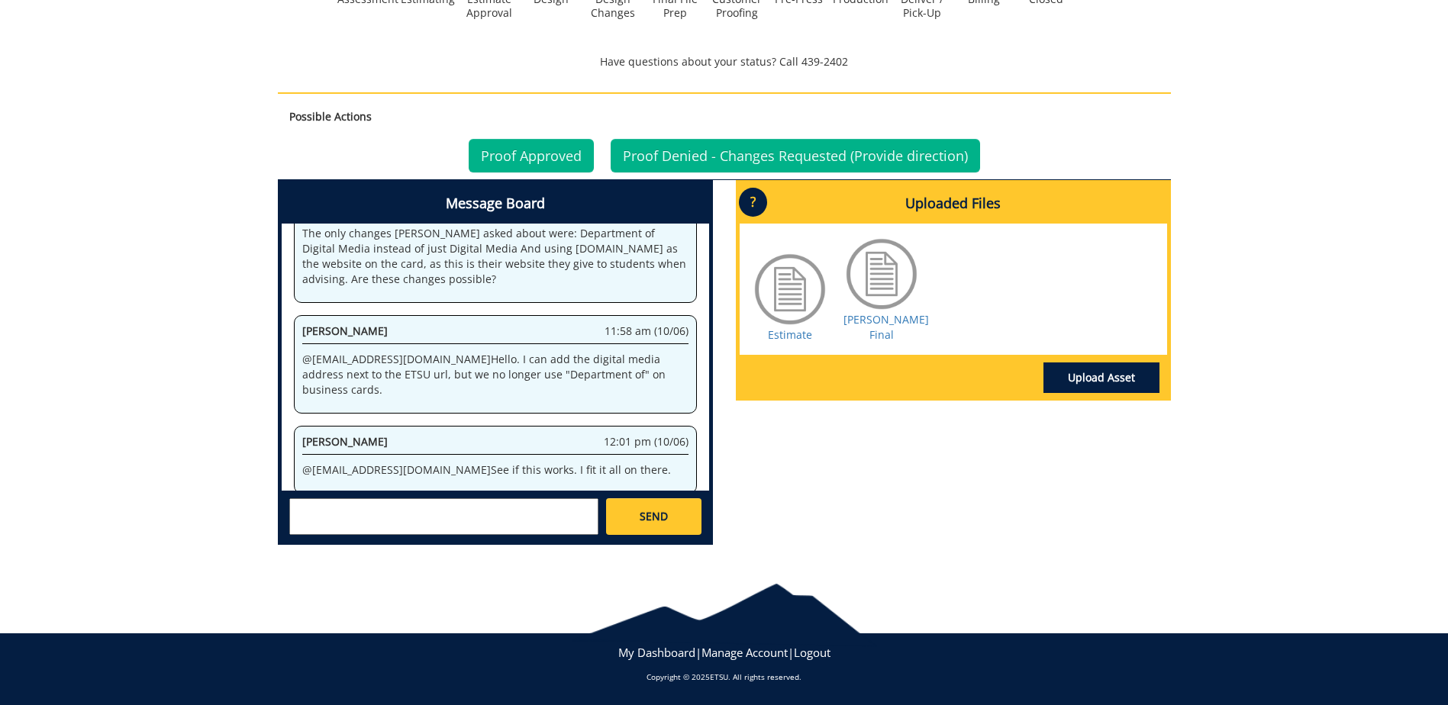
click at [860, 285] on div at bounding box center [881, 274] width 76 height 76
click at [888, 327] on link "[PERSON_NAME] Final" at bounding box center [885, 327] width 85 height 30
